Goal: Transaction & Acquisition: Purchase product/service

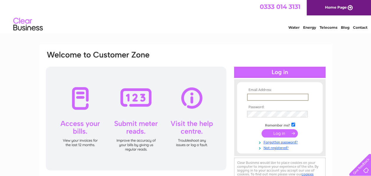
click at [278, 95] on input "text" at bounding box center [277, 96] width 61 height 7
type input "[EMAIL_ADDRESS][DOMAIN_NAME]"
click at [285, 134] on input "submit" at bounding box center [280, 133] width 36 height 8
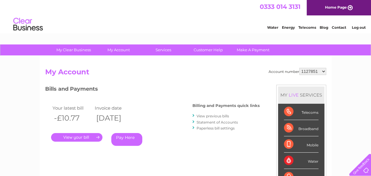
click at [325, 72] on select "1127851 30322832" at bounding box center [313, 71] width 27 height 7
select select "30322832"
click at [300, 68] on select "1127851 30322832" at bounding box center [313, 71] width 27 height 7
click at [313, 161] on div "Water" at bounding box center [301, 160] width 35 height 16
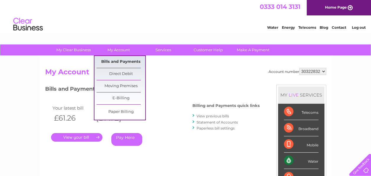
click at [109, 61] on link "Bills and Payments" at bounding box center [121, 62] width 49 height 12
click at [127, 63] on link "Bills and Payments" at bounding box center [121, 62] width 49 height 12
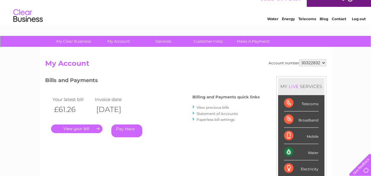
scroll to position [8, 0]
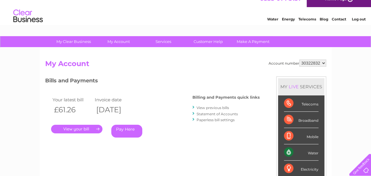
click at [216, 114] on link "Statement of Accounts" at bounding box center [217, 113] width 41 height 4
click at [220, 109] on link "View previous bills" at bounding box center [213, 107] width 33 height 4
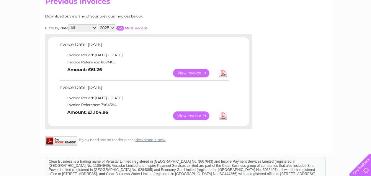
scroll to position [71, 0]
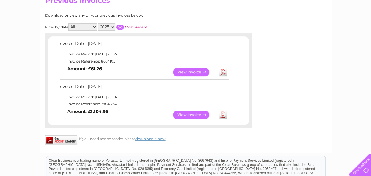
click at [192, 115] on link "View" at bounding box center [194, 114] width 43 height 9
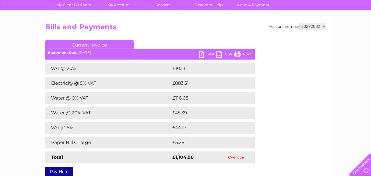
scroll to position [43, 0]
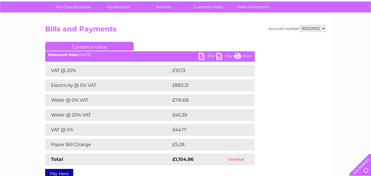
click at [210, 54] on link "PDF" at bounding box center [208, 57] width 18 height 9
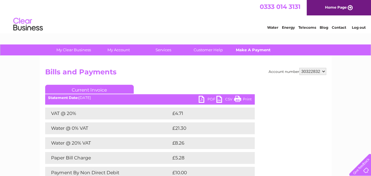
click at [264, 50] on link "Make A Payment" at bounding box center [253, 49] width 49 height 11
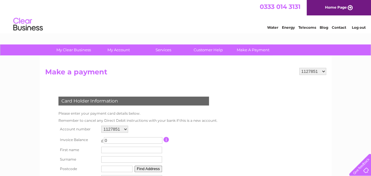
click at [325, 70] on select "1127851 30322832" at bounding box center [313, 71] width 27 height 7
select select "30322832"
click at [300, 68] on select "1127851 30322832" at bounding box center [313, 71] width 27 height 7
click at [167, 139] on input "button" at bounding box center [167, 139] width 6 height 5
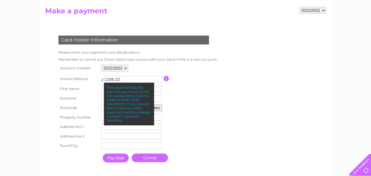
scroll to position [63, 0]
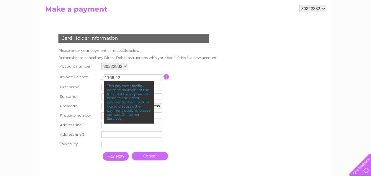
click at [287, 95] on form "1127851 30322832 Make a payment Card Holder Information Please enter your payme…" at bounding box center [185, 90] width 281 height 170
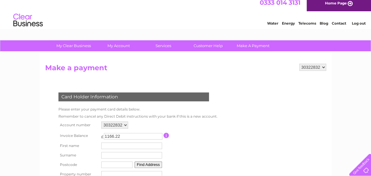
scroll to position [0, 0]
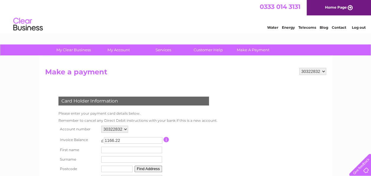
click at [240, 76] on h2 "Make a payment" at bounding box center [185, 73] width 281 height 11
